Goal: Communication & Community: Share content

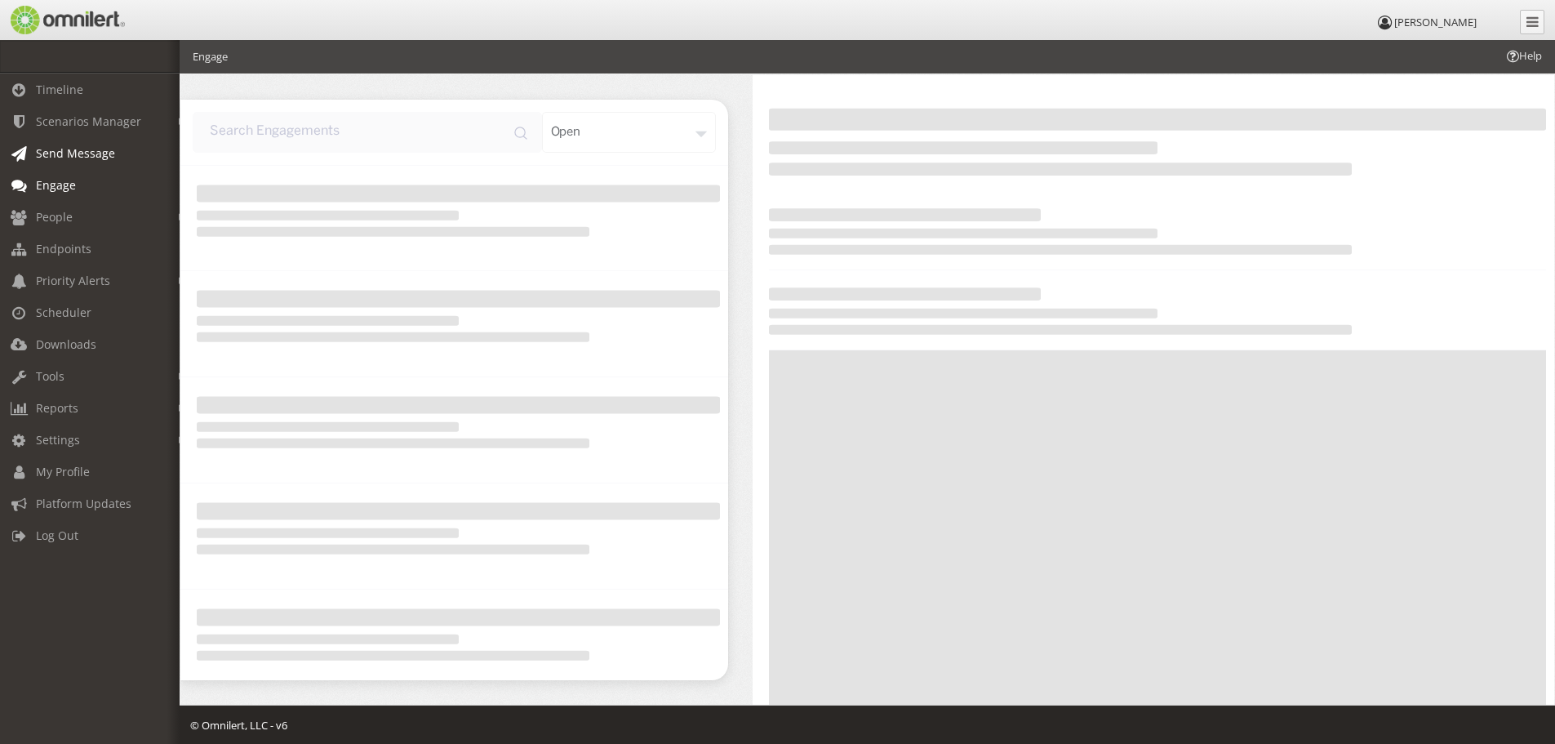
click at [82, 149] on span "Send Message" at bounding box center [75, 153] width 79 height 16
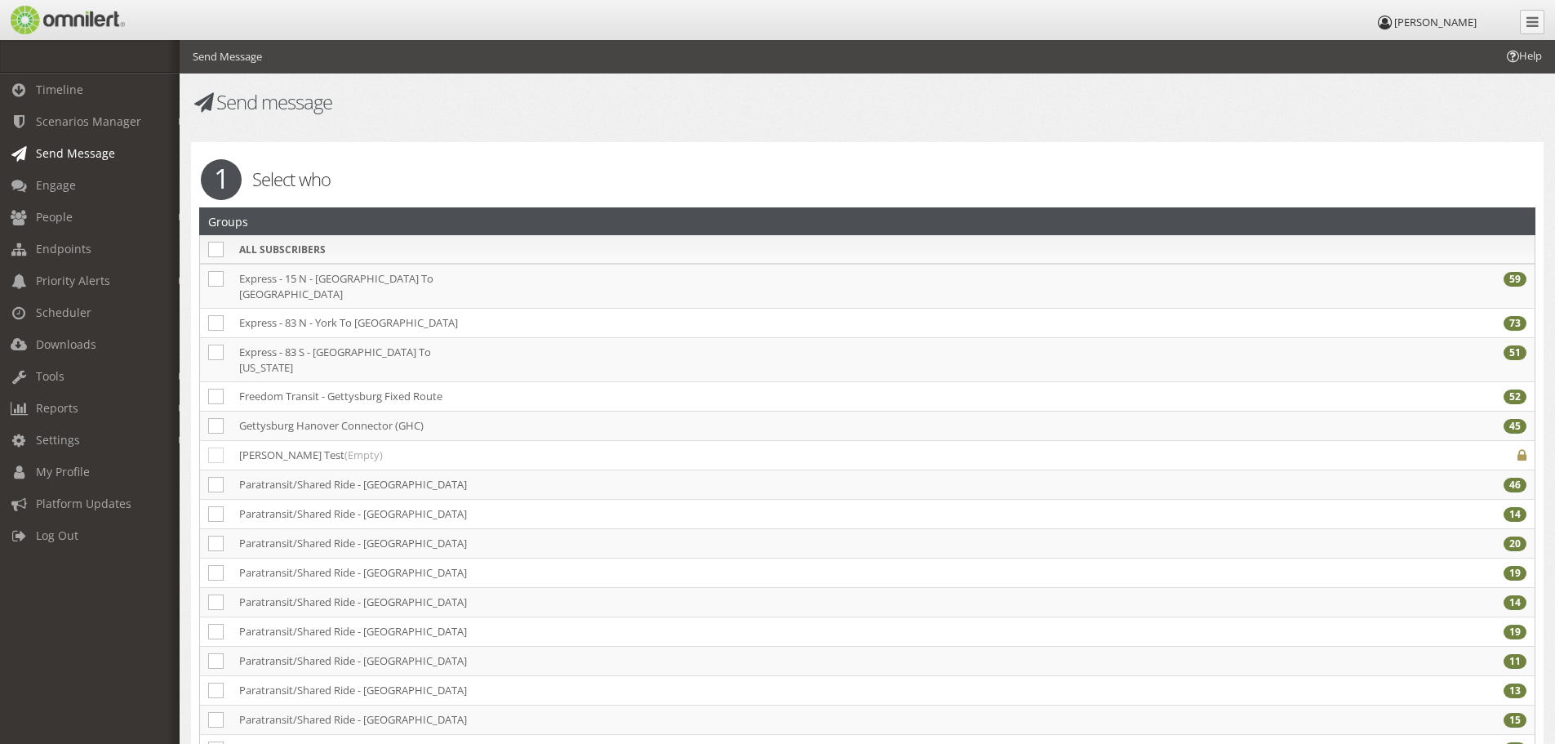
checkbox input "false"
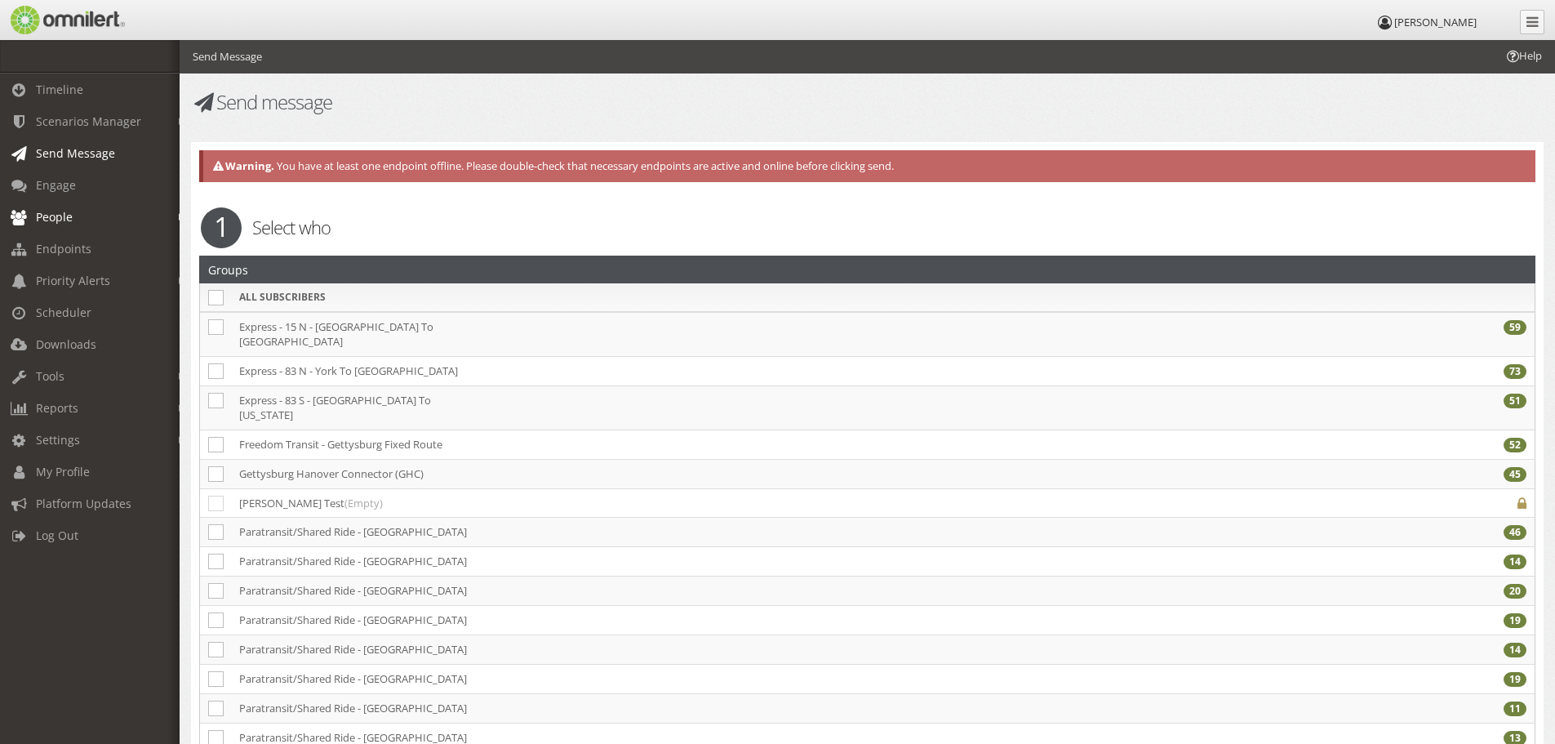
click at [69, 208] on link "People" at bounding box center [97, 217] width 194 height 32
click at [82, 144] on link "Send Message" at bounding box center [97, 153] width 194 height 32
click at [86, 112] on link "Scenarios Manager" at bounding box center [97, 121] width 194 height 32
click at [77, 85] on span "Timeline" at bounding box center [59, 90] width 47 height 16
